Goal: Navigation & Orientation: Find specific page/section

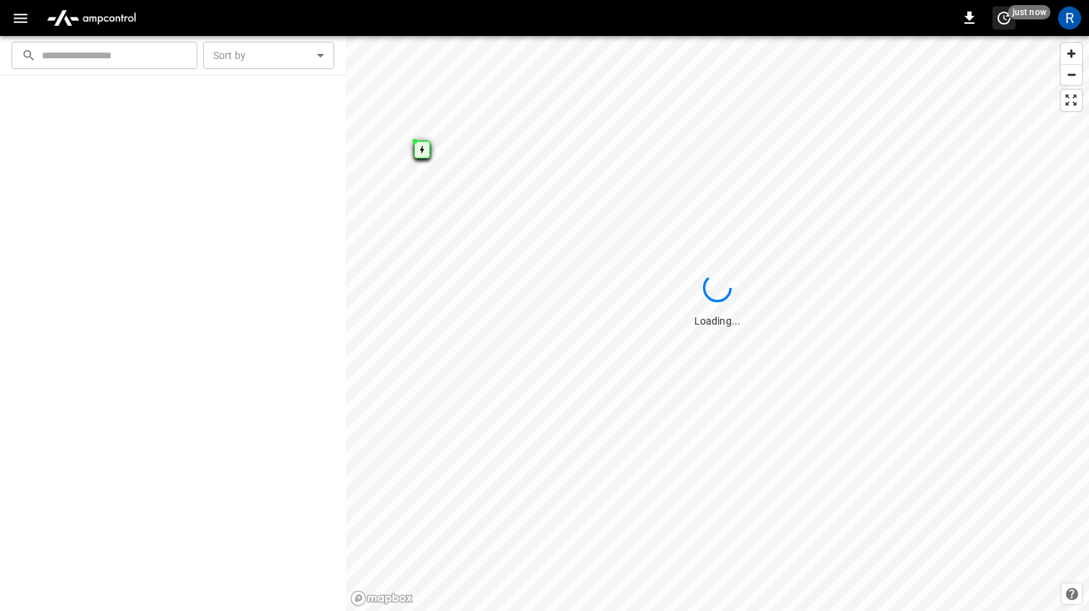
click at [1008, 18] on icon "set refresh interval" at bounding box center [1003, 17] width 17 height 17
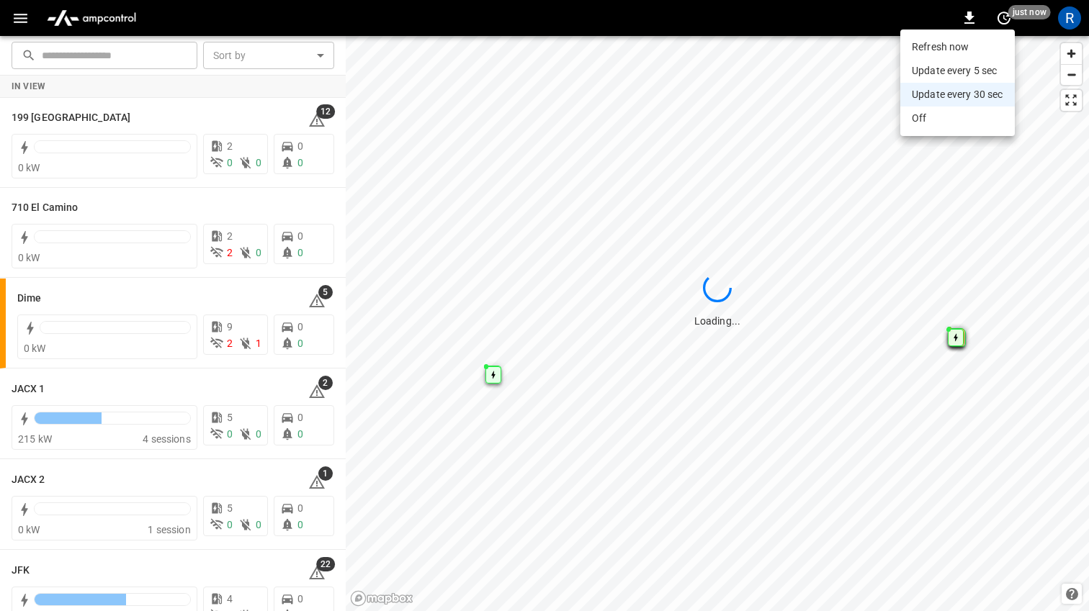
click at [647, 14] on div at bounding box center [544, 305] width 1089 height 611
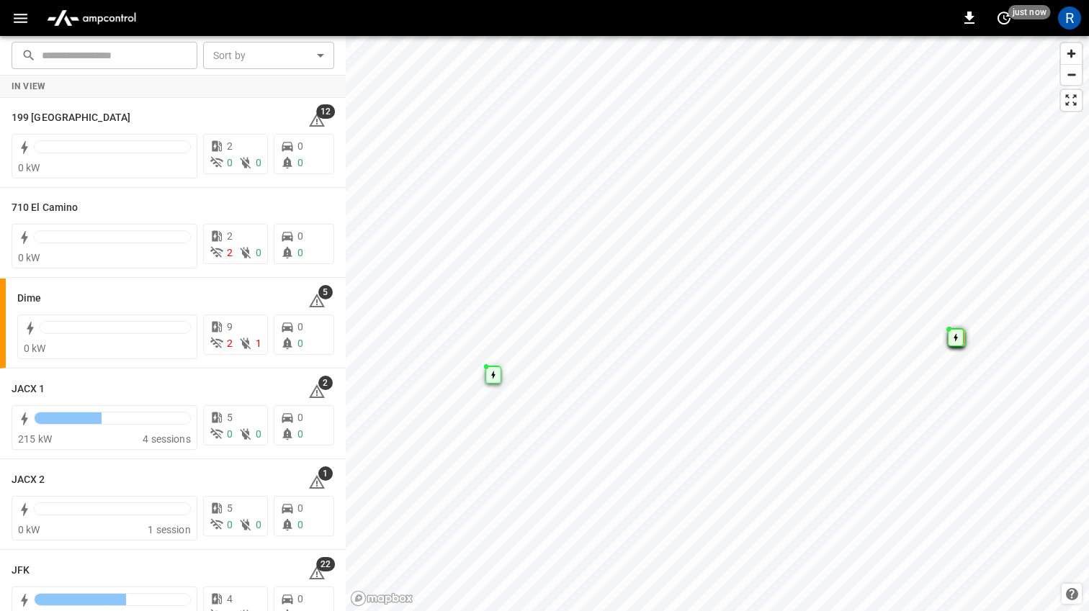
click at [25, 18] on icon "button" at bounding box center [21, 18] width 14 height 9
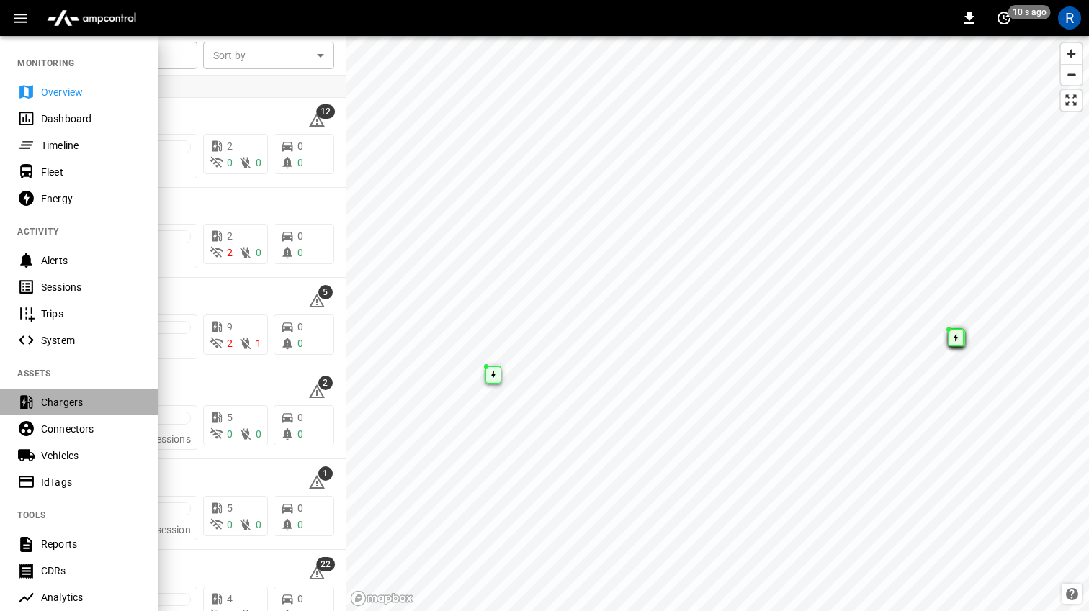
click at [63, 404] on div "Chargers" at bounding box center [91, 402] width 100 height 14
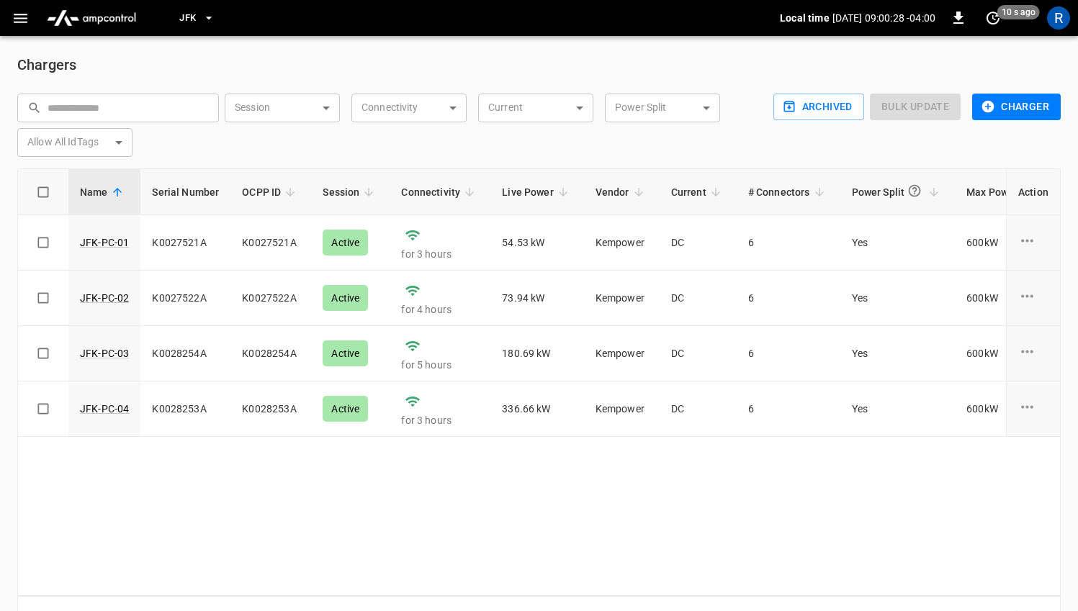
click at [206, 20] on icon "button" at bounding box center [209, 18] width 14 height 14
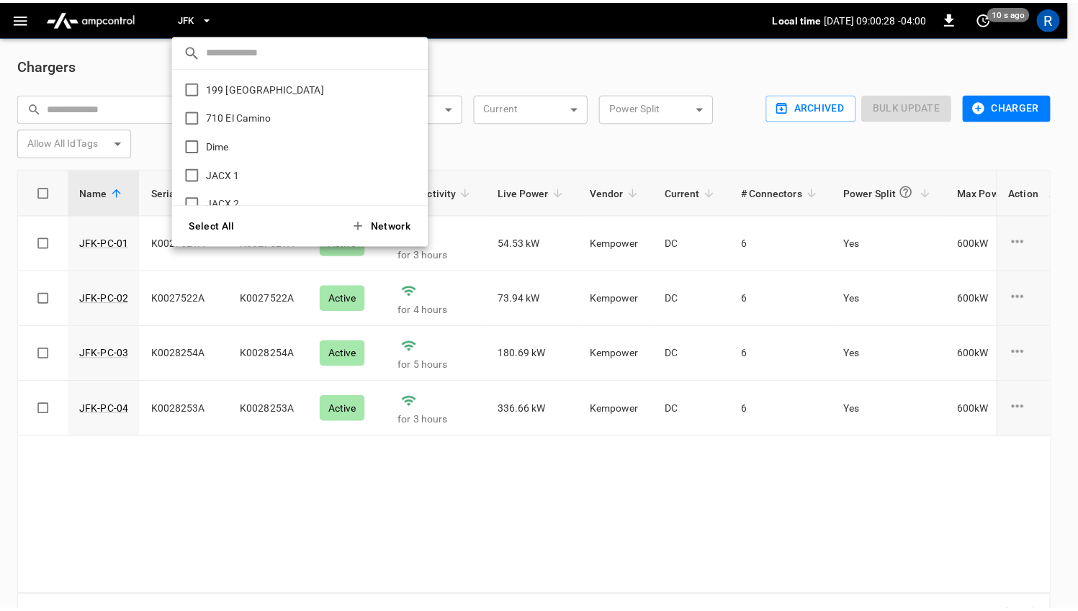
scroll to position [105, 0]
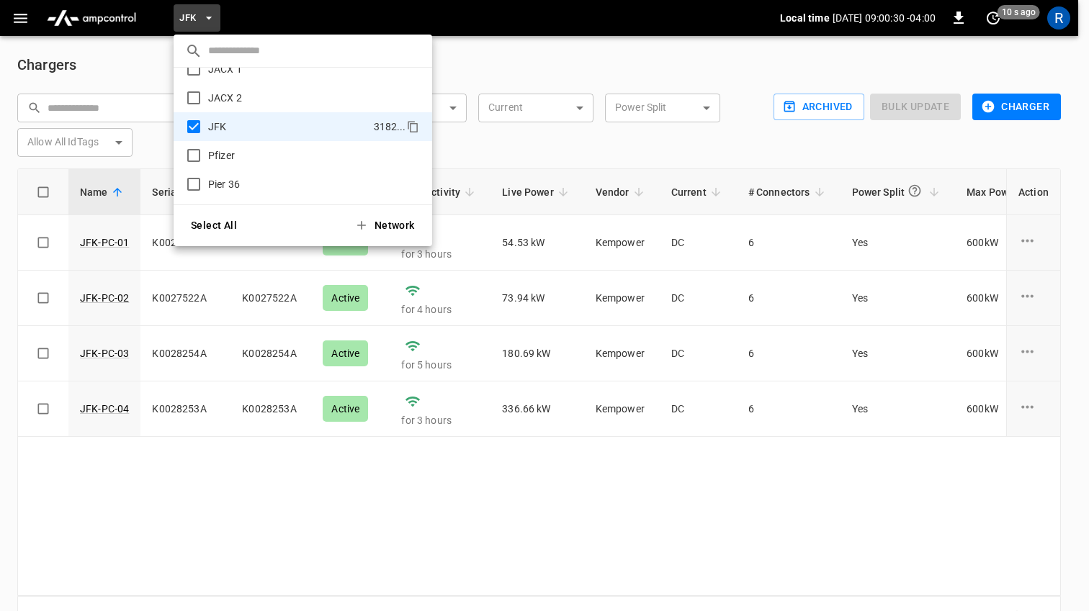
click at [210, 229] on button "Select All" at bounding box center [213, 226] width 69 height 30
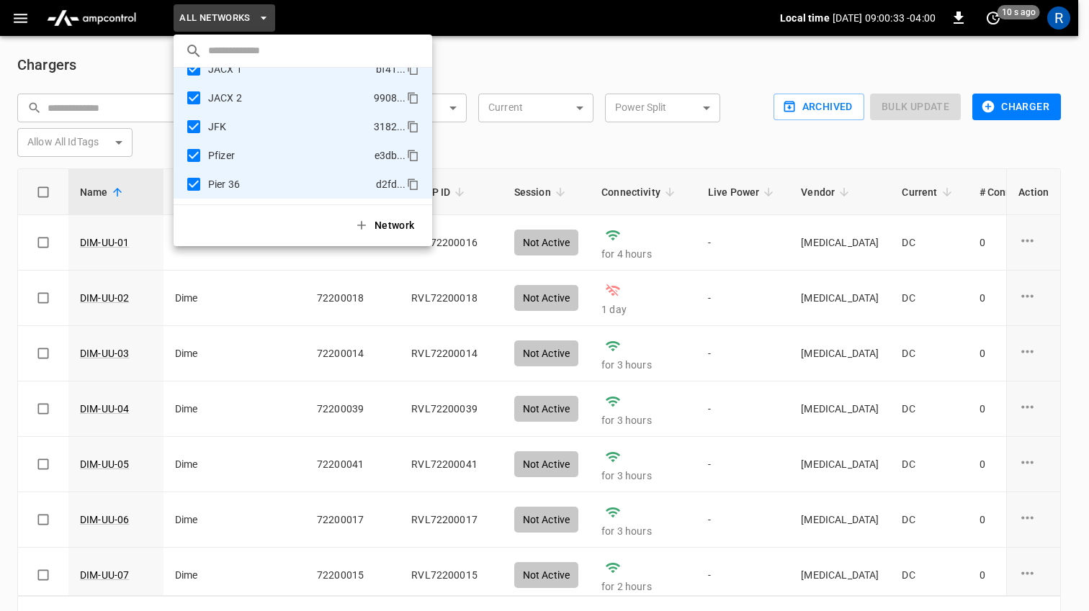
click at [479, 64] on div at bounding box center [544, 305] width 1089 height 611
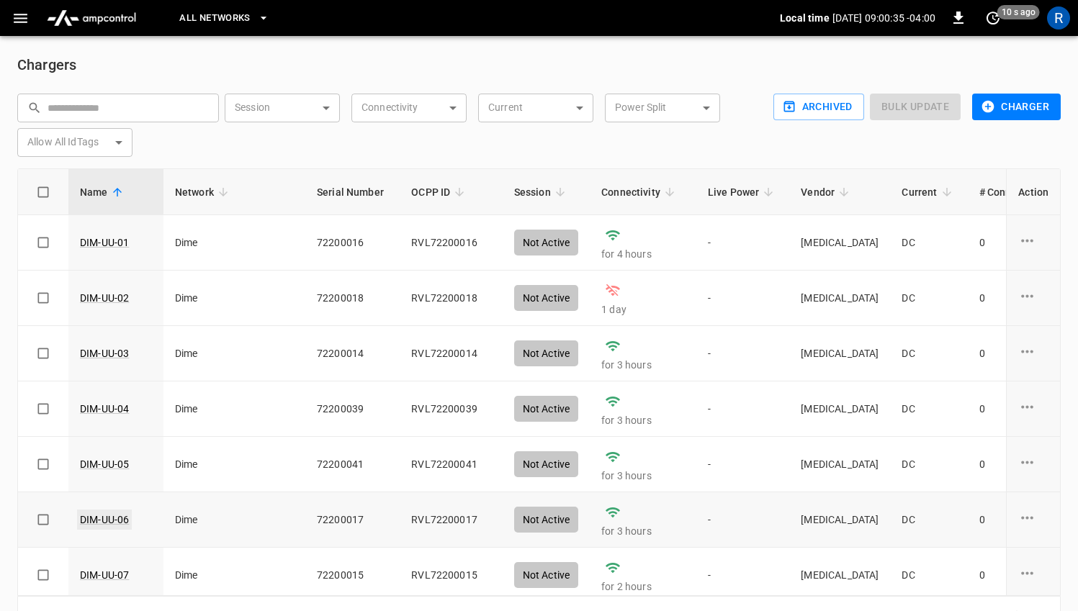
click at [104, 519] on link "DIM-UU-06" at bounding box center [104, 520] width 55 height 20
